Goal: Register for event/course

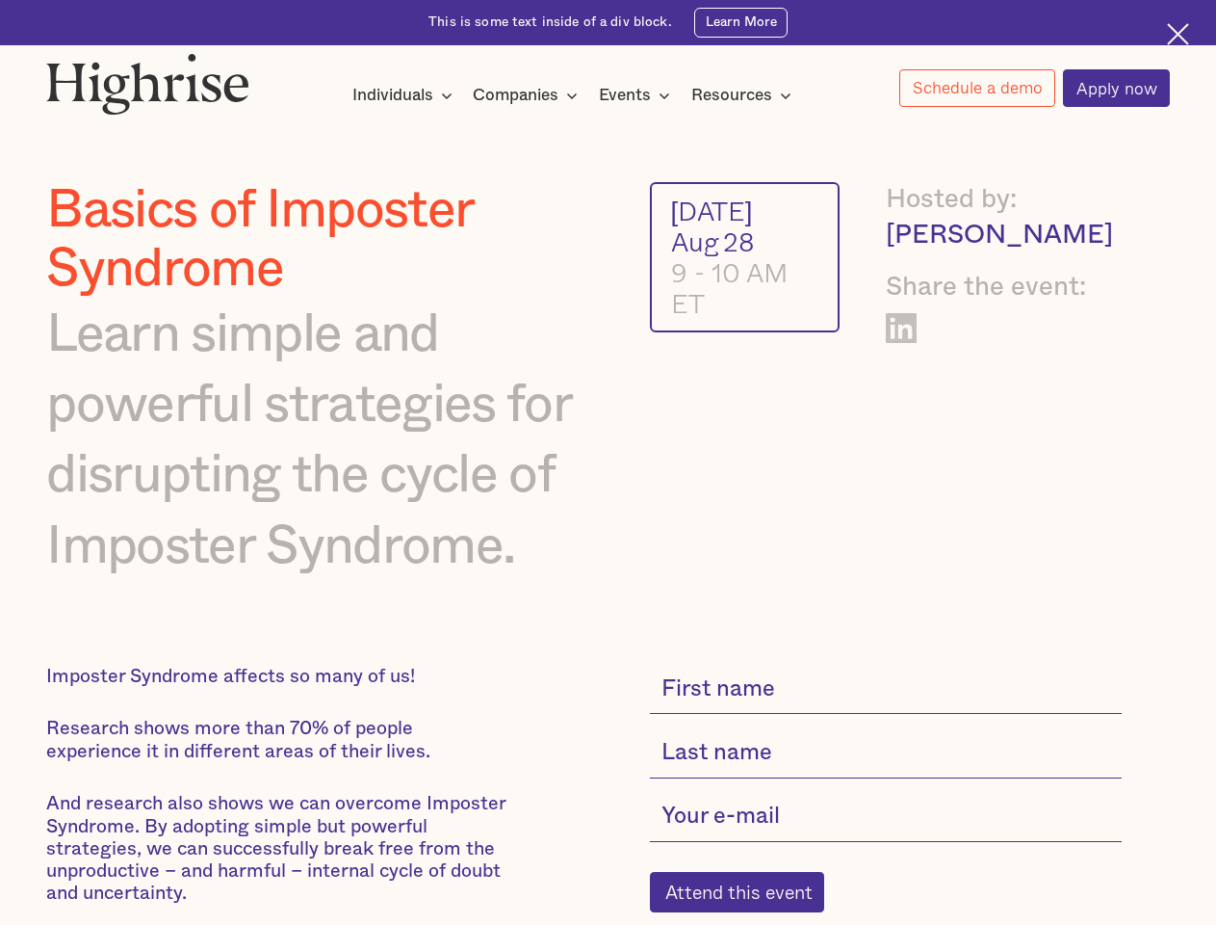
click at [149, 79] on img at bounding box center [147, 84] width 203 height 62
click at [403, 96] on div "Individuals" at bounding box center [392, 95] width 81 height 23
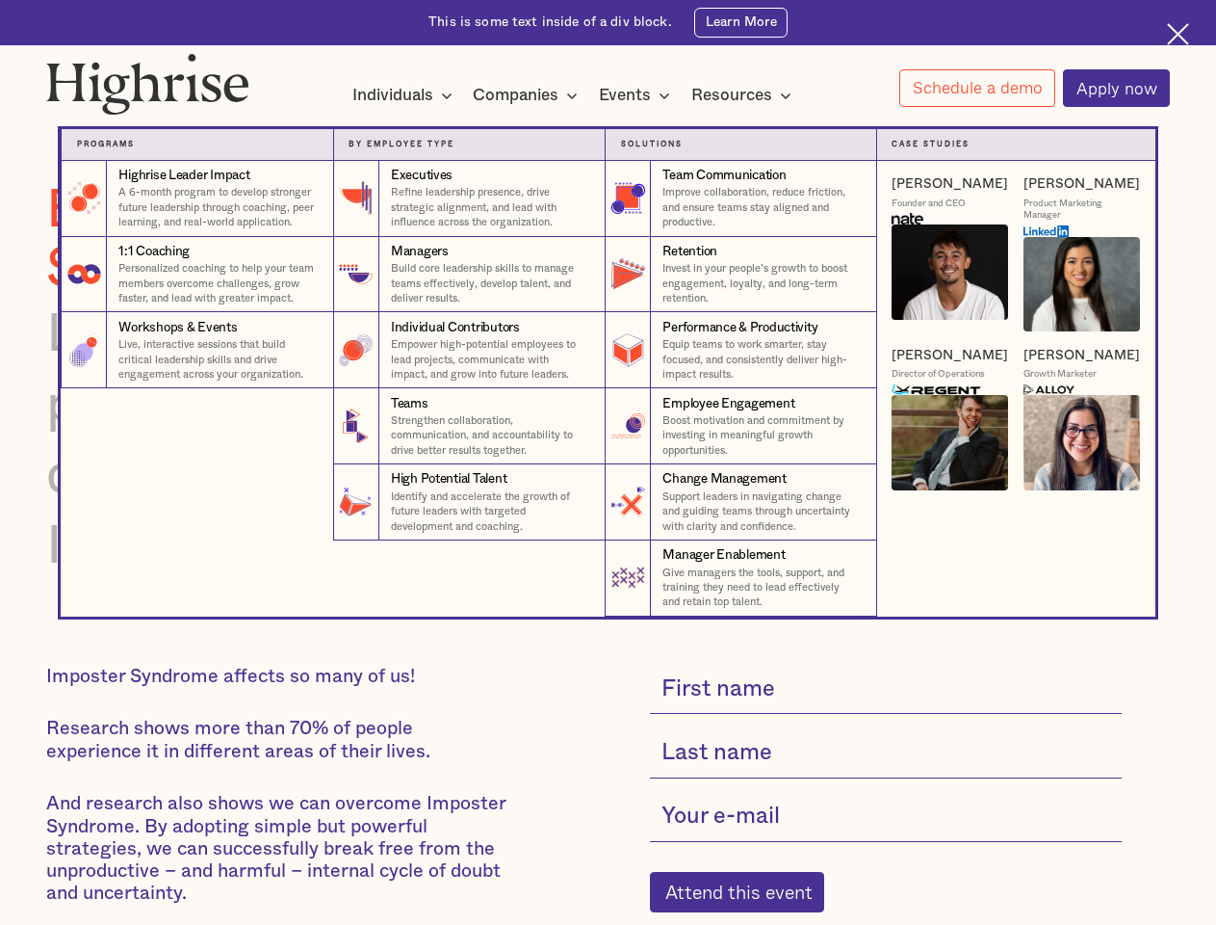
click at [529, 96] on div "Companies" at bounding box center [516, 95] width 86 height 23
click at [639, 96] on div "Events" at bounding box center [625, 95] width 52 height 23
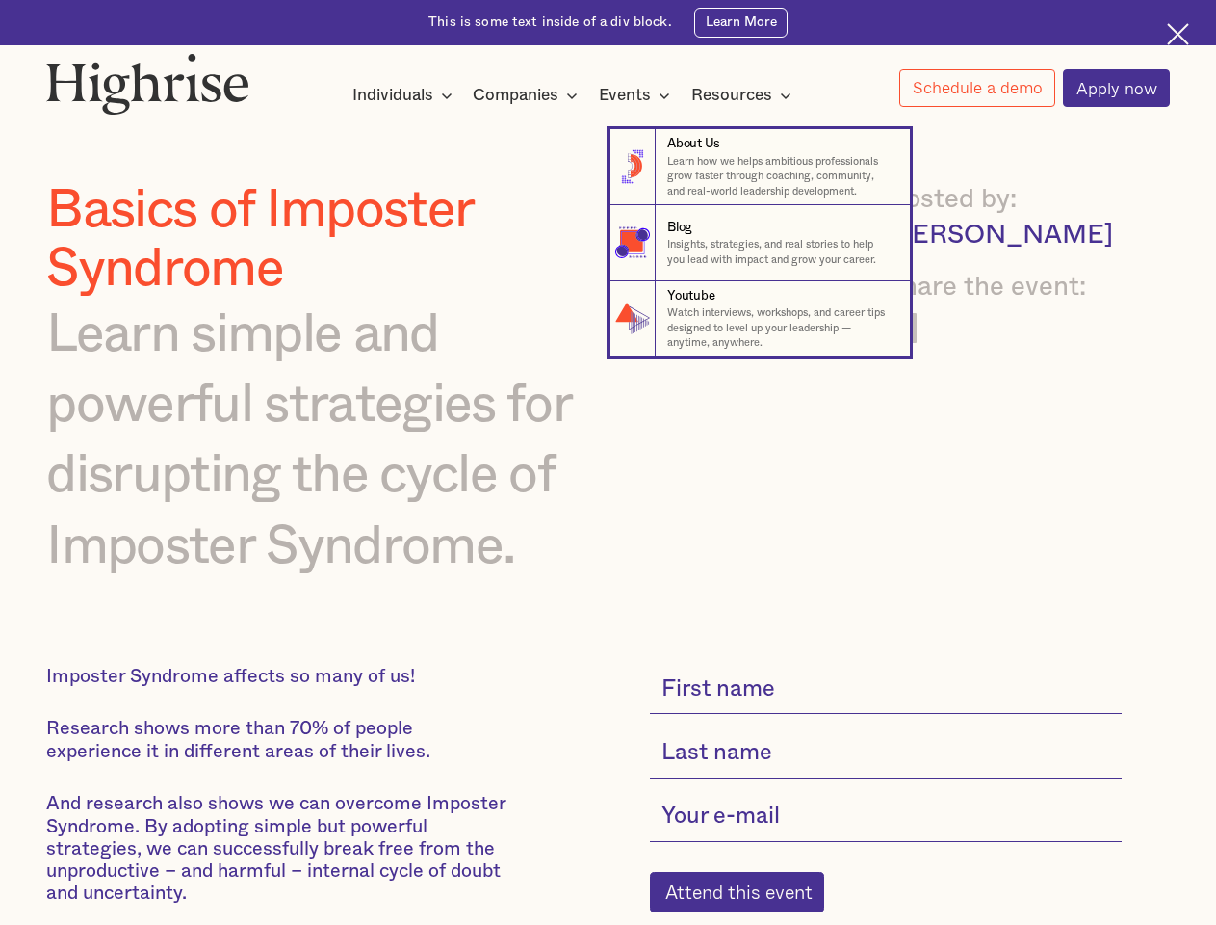
click at [747, 96] on div "Resources" at bounding box center [731, 95] width 81 height 23
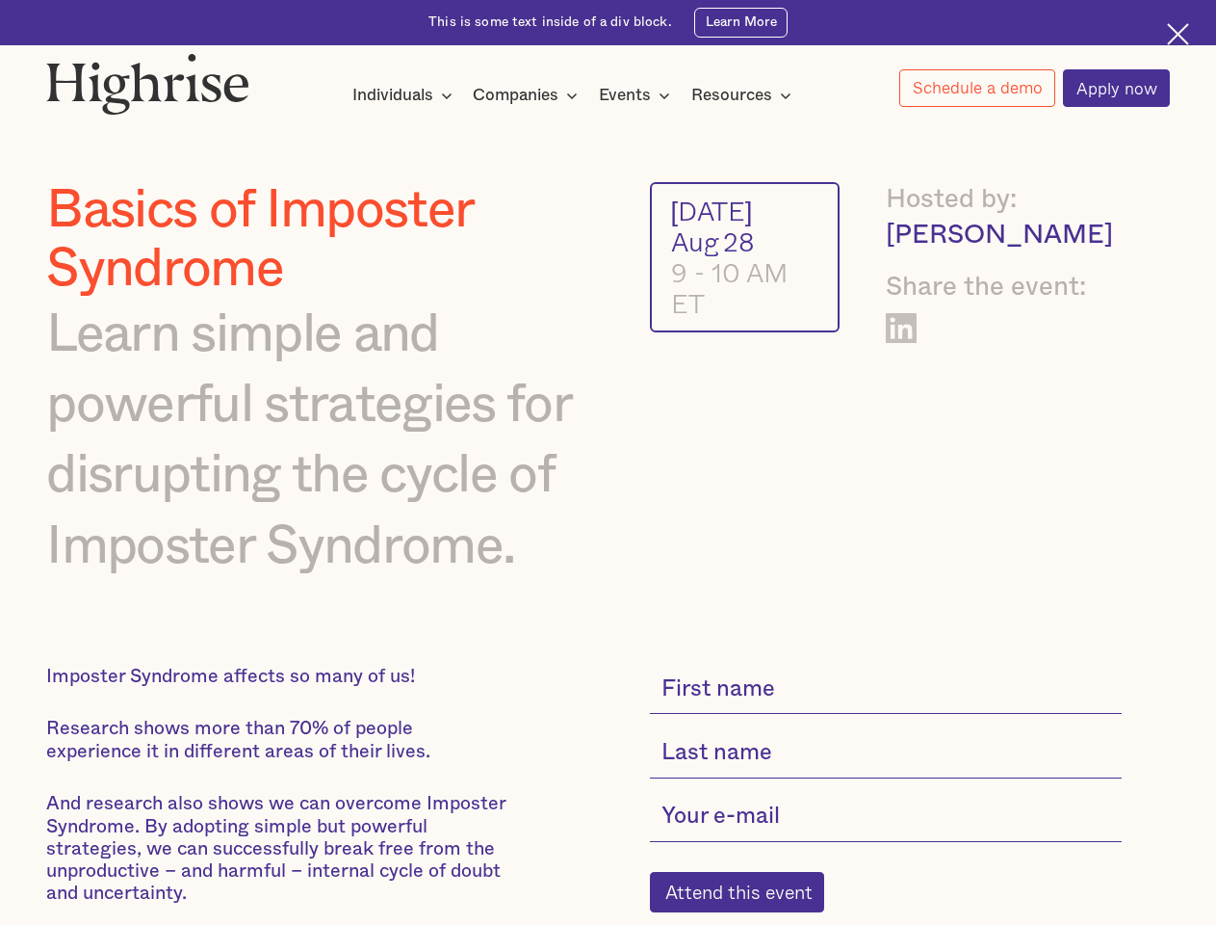
click at [977, 89] on link "Schedule a demo" at bounding box center [978, 88] width 156 height 38
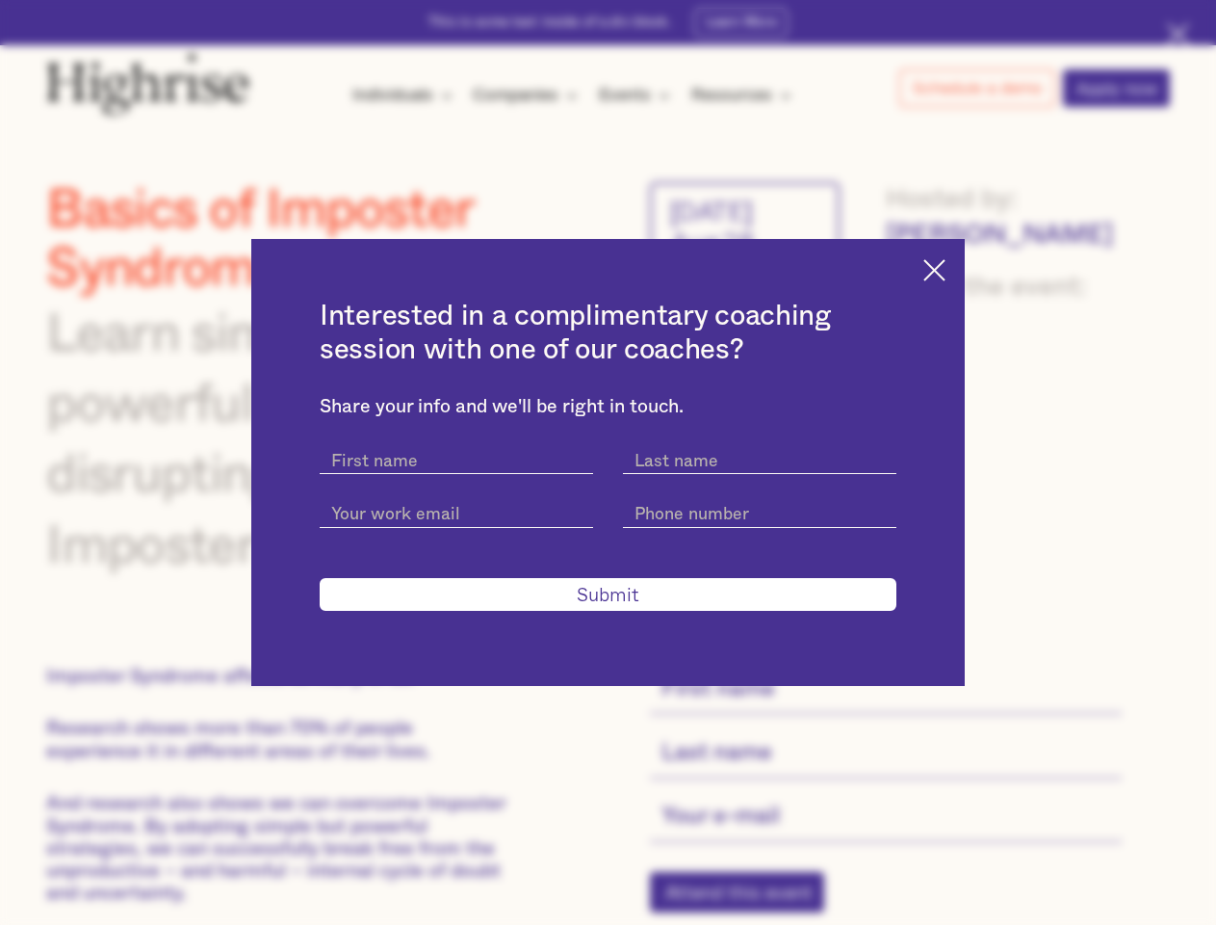
click at [747, 904] on div "Interested in a complimentary coaching session with one of our coaches? Share y…" at bounding box center [608, 462] width 1216 height 925
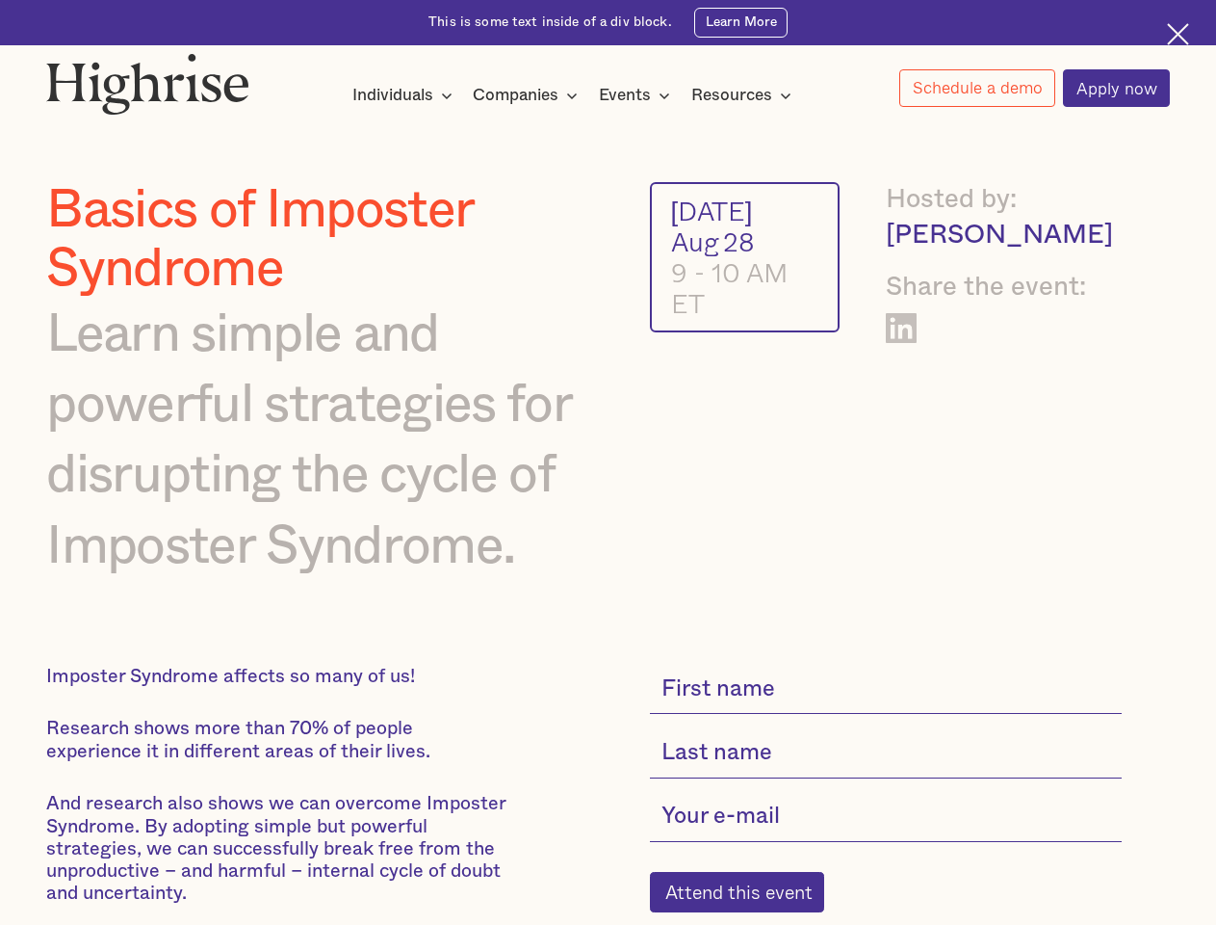
click at [149, 79] on img at bounding box center [147, 84] width 203 height 62
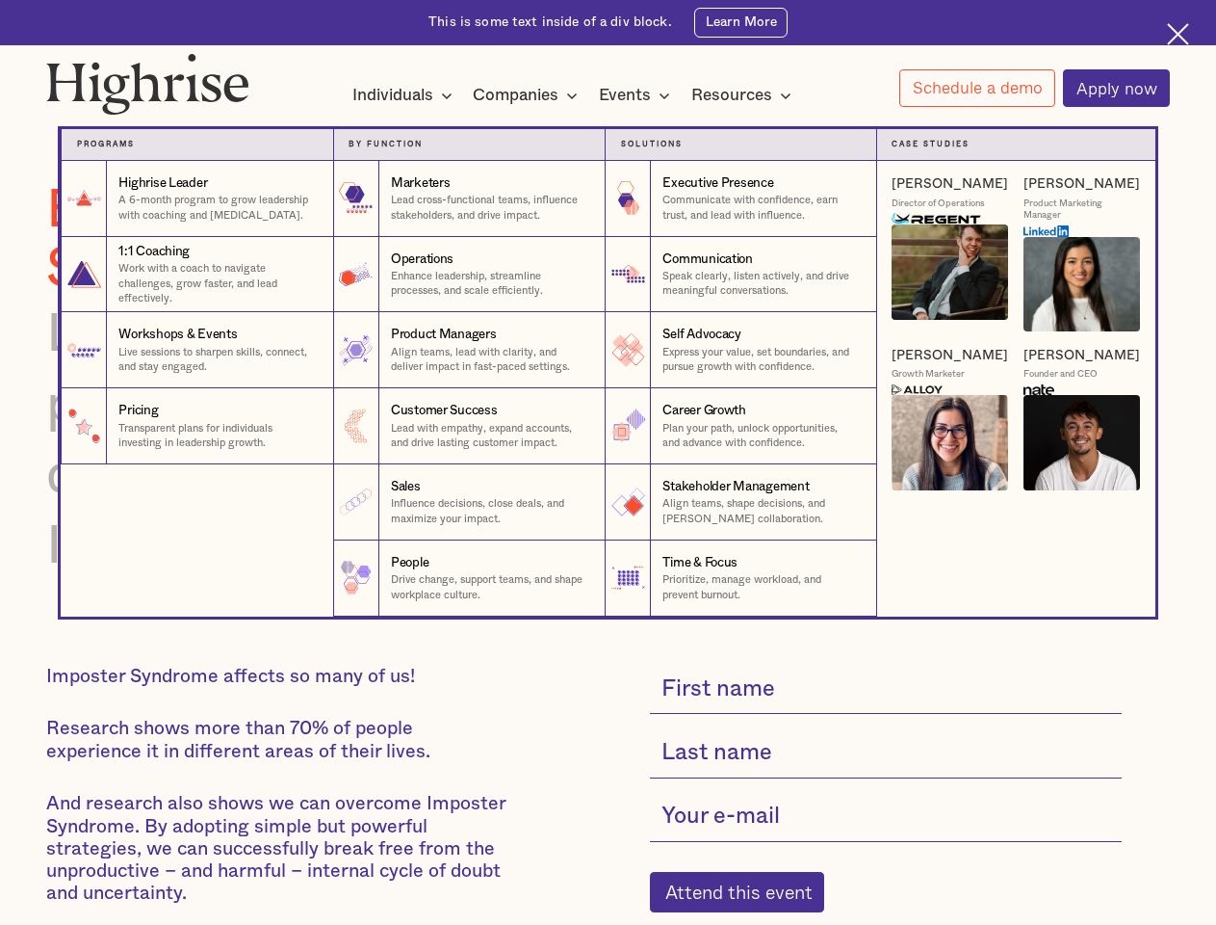
click at [403, 96] on div "Individuals" at bounding box center [392, 95] width 81 height 23
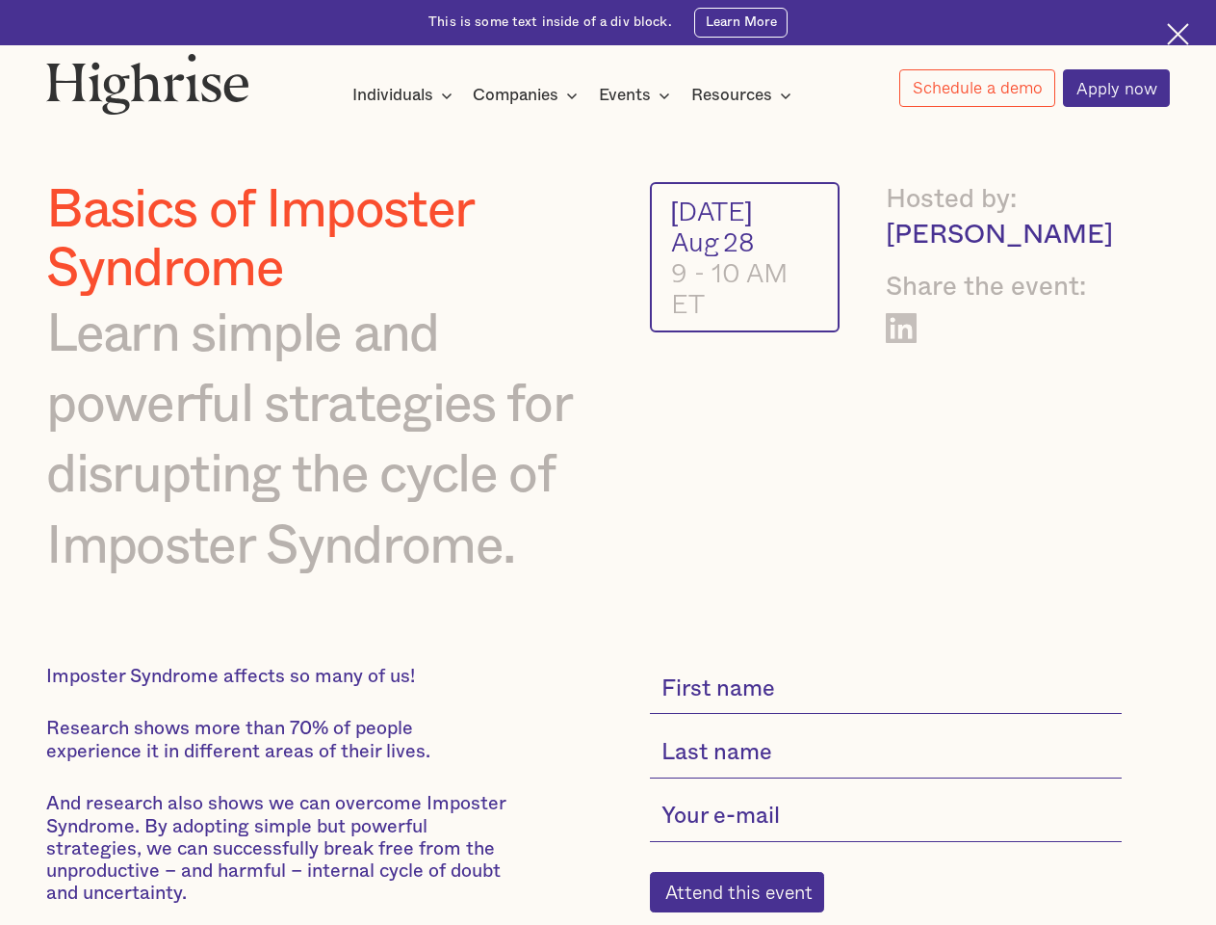
click at [529, 96] on div "Companies" at bounding box center [516, 95] width 86 height 23
click at [639, 96] on div "Events" at bounding box center [625, 95] width 52 height 23
click at [747, 96] on div "Resources" at bounding box center [731, 95] width 81 height 23
click at [977, 89] on link "Schedule a demo" at bounding box center [978, 88] width 156 height 38
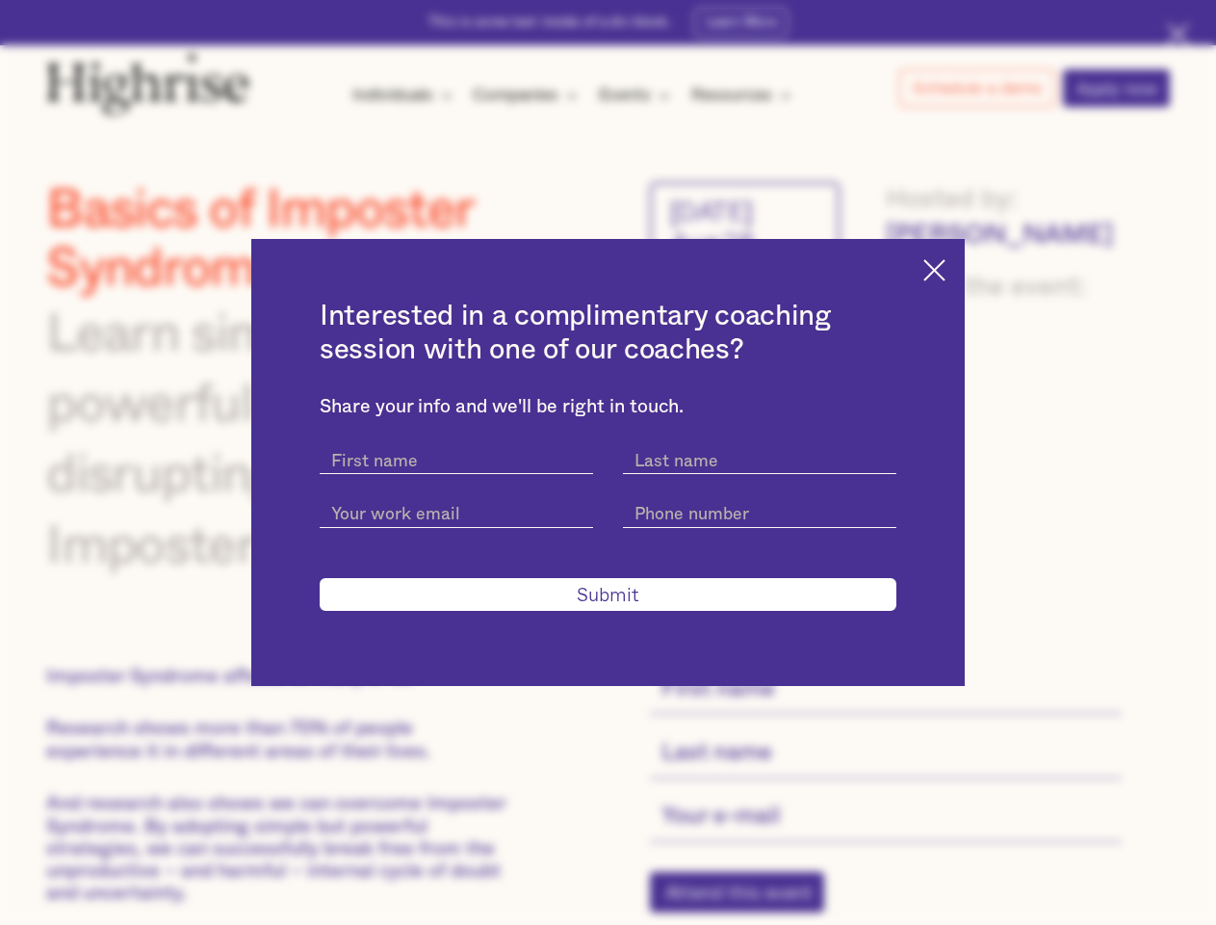
click at [747, 904] on div "Interested in a complimentary coaching session with one of our coaches? Share y…" at bounding box center [608, 462] width 1216 height 925
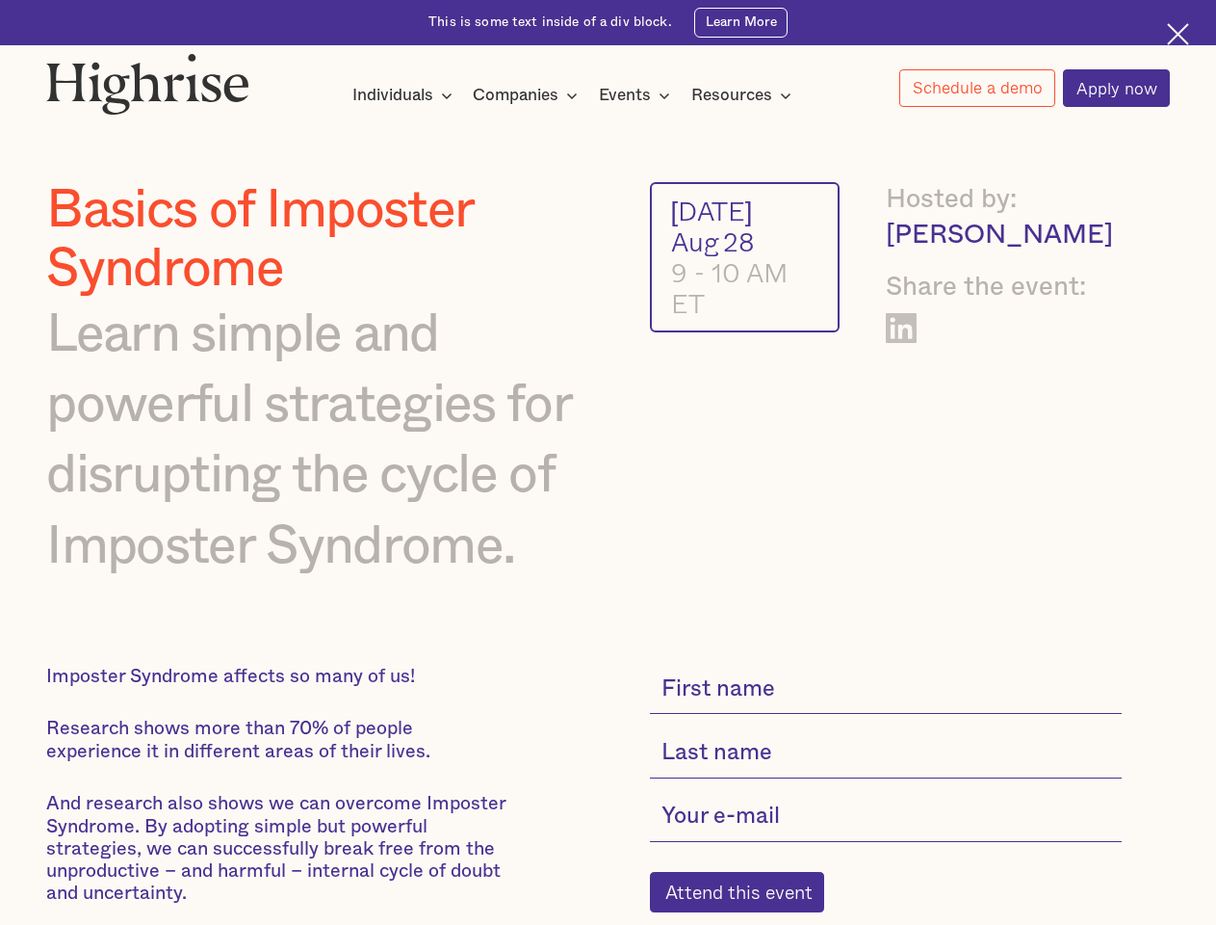
click at [149, 79] on img at bounding box center [147, 84] width 203 height 62
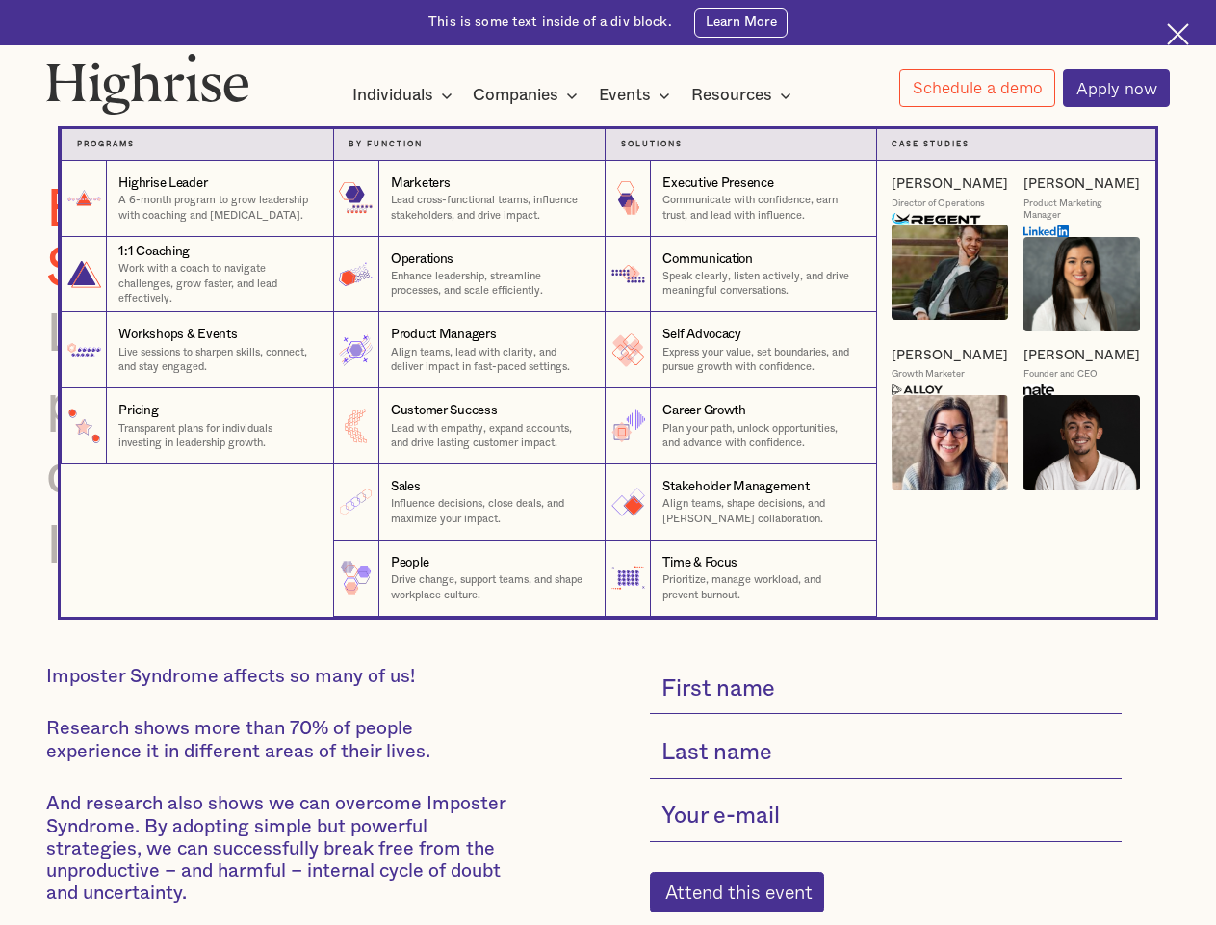
click at [403, 96] on div "Individuals" at bounding box center [392, 95] width 81 height 23
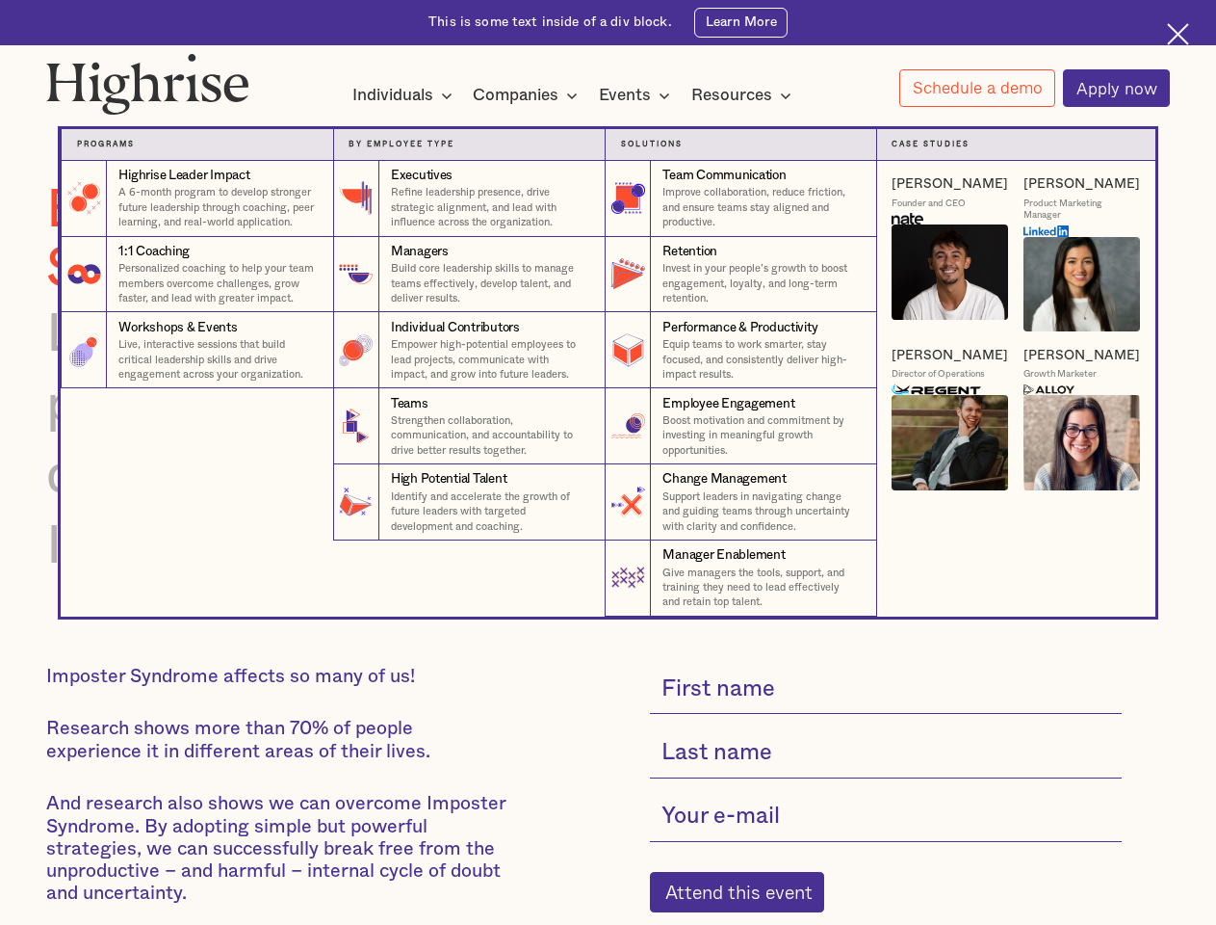
click at [529, 96] on div "Companies" at bounding box center [516, 95] width 86 height 23
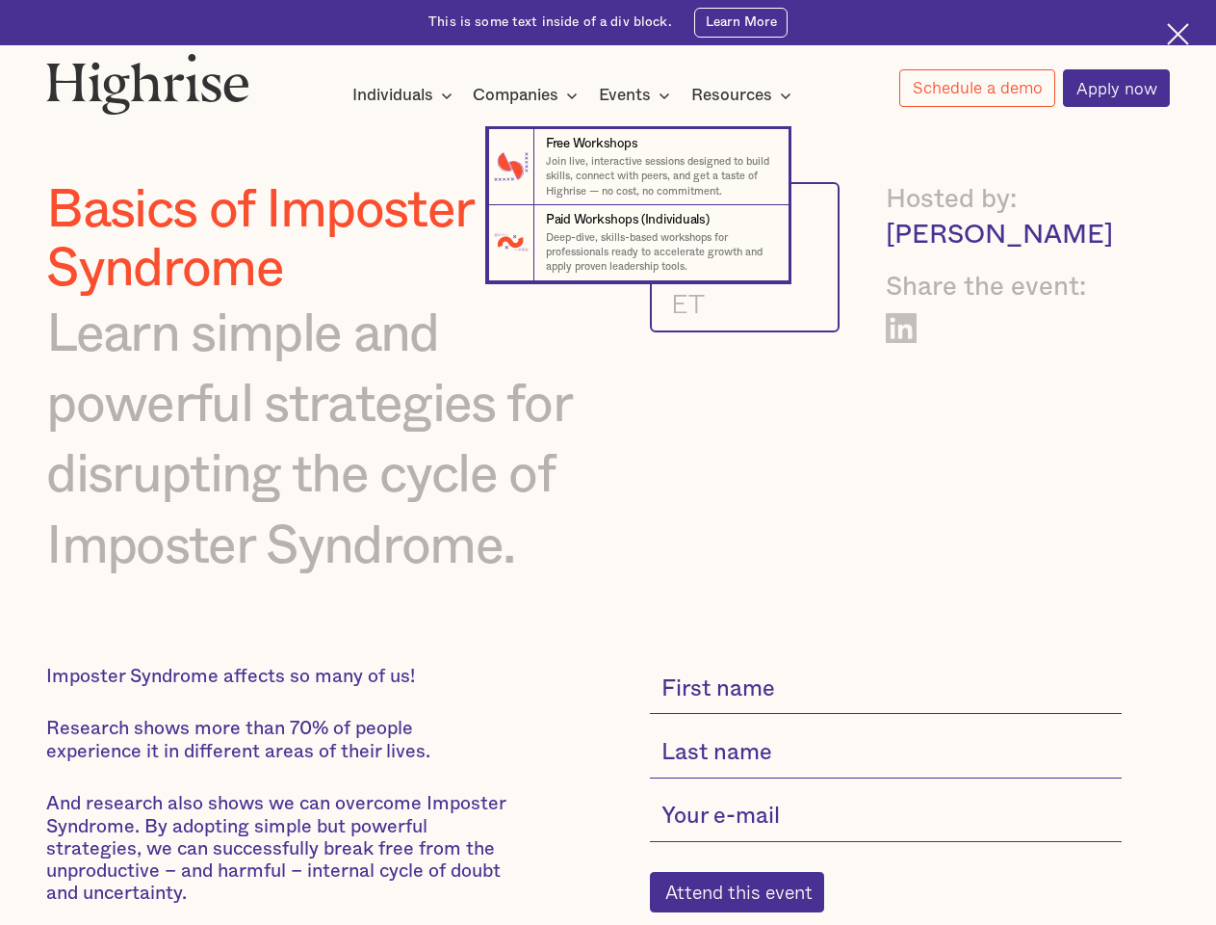
click at [639, 96] on div "Events" at bounding box center [625, 95] width 52 height 23
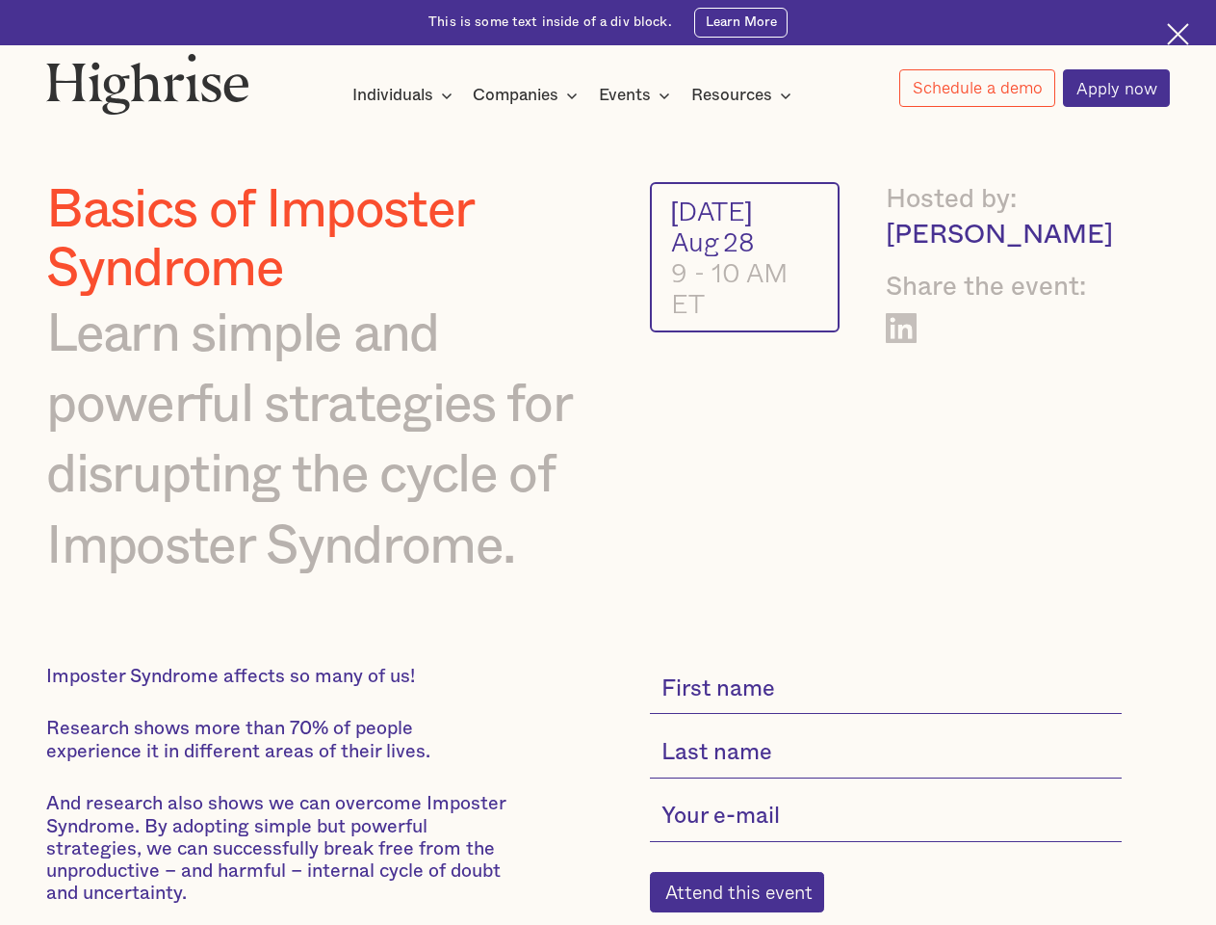
click at [747, 96] on div "Resources" at bounding box center [731, 95] width 81 height 23
click at [977, 89] on link "Schedule a demo" at bounding box center [978, 88] width 156 height 38
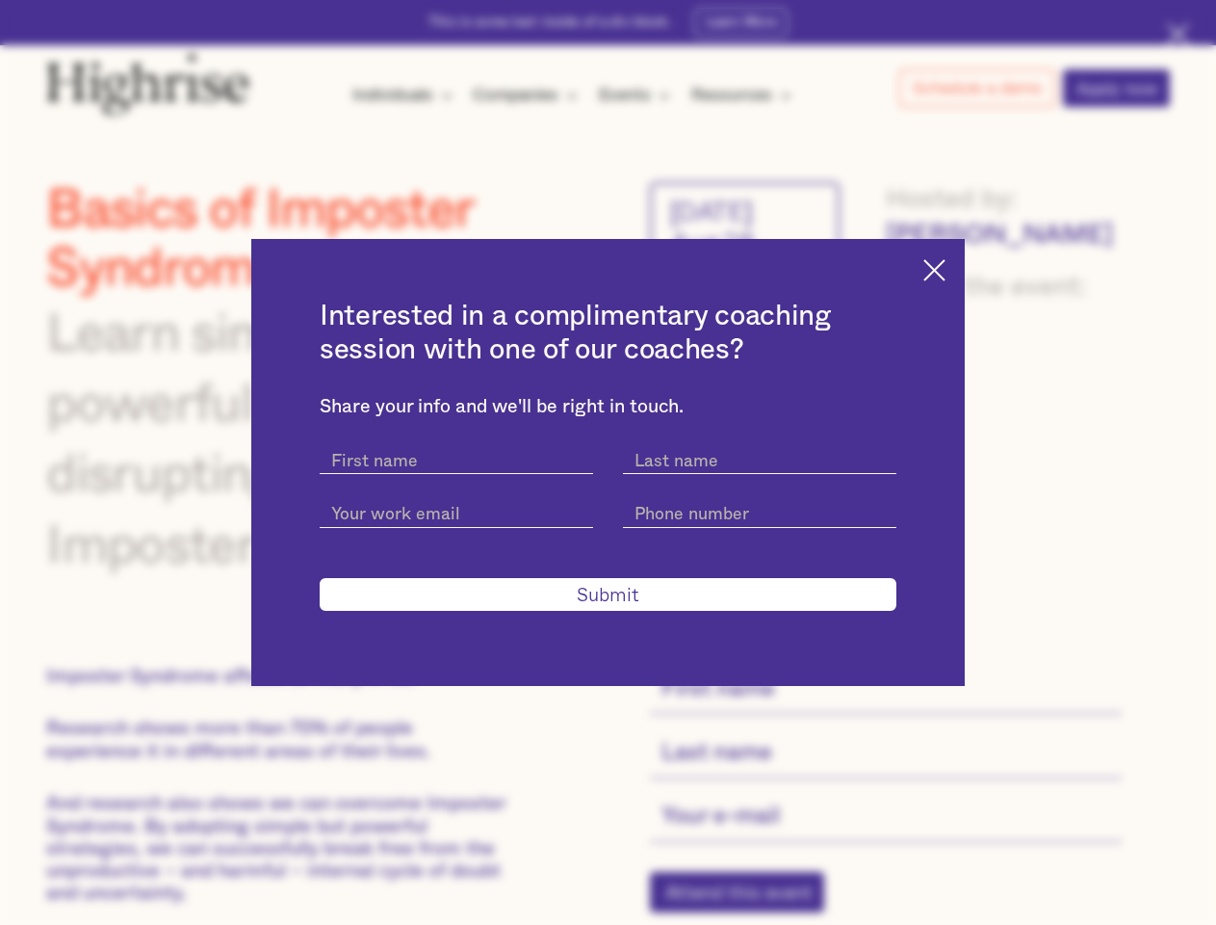
click at [747, 904] on div "Interested in a complimentary coaching session with one of our coaches? Share y…" at bounding box center [608, 462] width 1216 height 925
